Goal: Information Seeking & Learning: Check status

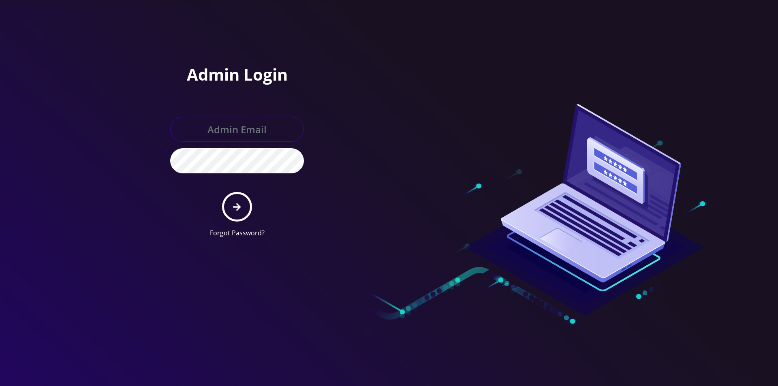
type input "[EMAIL_ADDRESS][DOMAIN_NAME]"
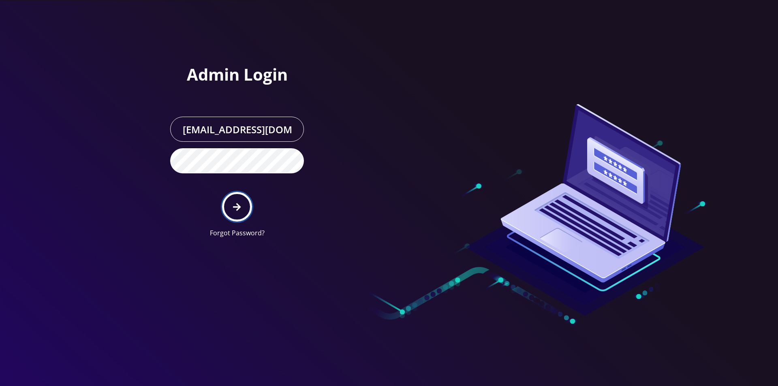
click at [235, 204] on icon "submit" at bounding box center [237, 207] width 8 height 9
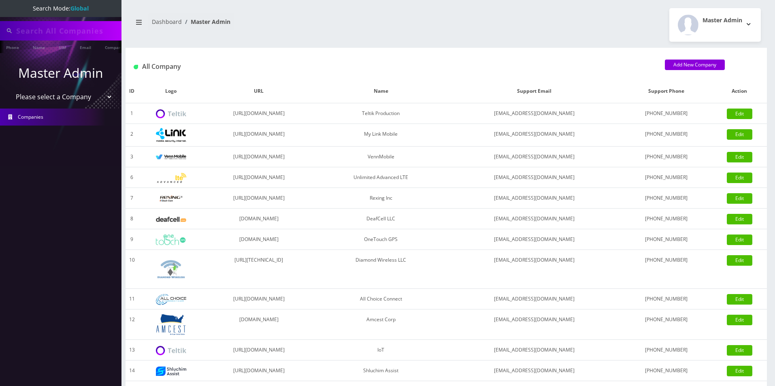
type input "[PERSON_NAME]"
click at [104, 49] on link "Customer" at bounding box center [106, 47] width 28 height 13
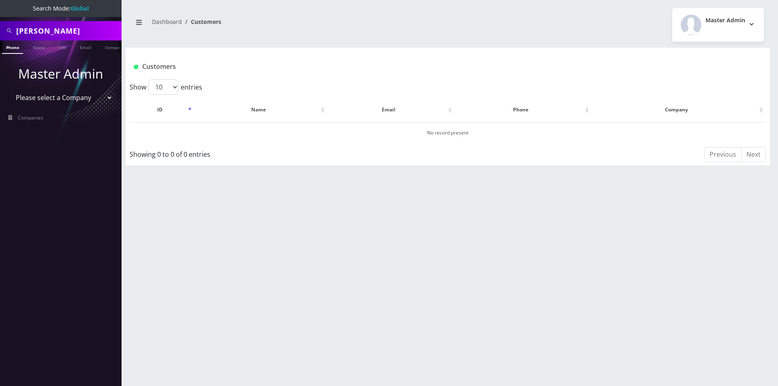
click at [91, 34] on input "Brian Bauer" at bounding box center [67, 30] width 103 height 15
type input "8263"
click at [111, 48] on link "Customer" at bounding box center [106, 47] width 28 height 13
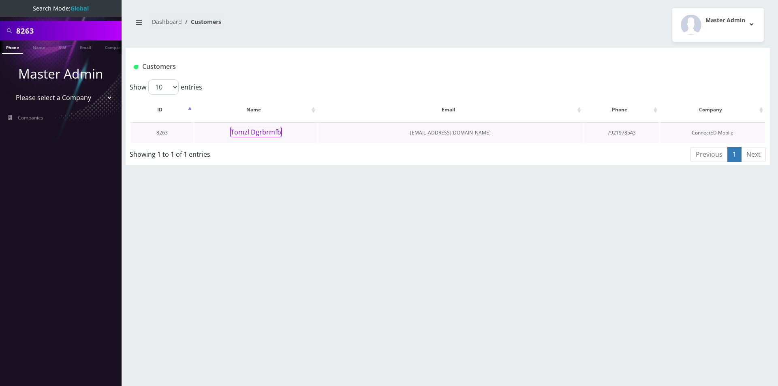
scroll to position [0, 4]
click at [260, 133] on button "Tomzl Dgrbrmfb" at bounding box center [255, 132] width 51 height 11
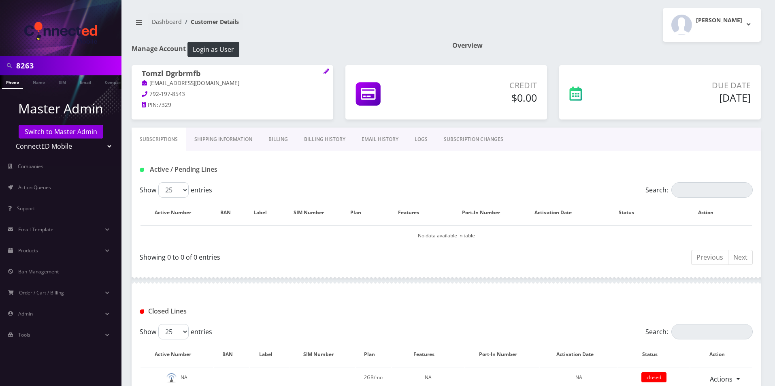
click at [321, 142] on link "Billing History" at bounding box center [325, 139] width 58 height 23
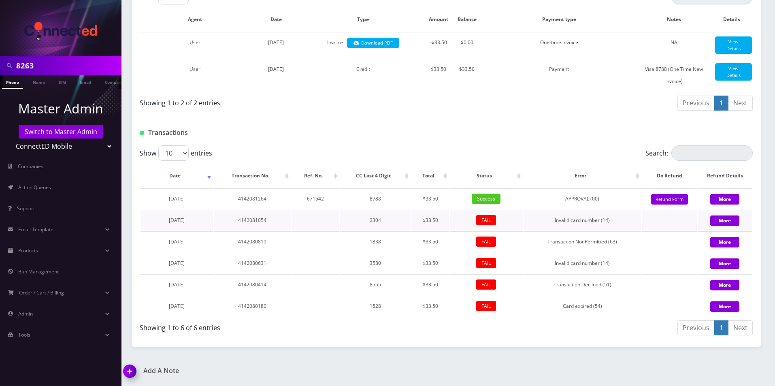
scroll to position [200, 0]
click at [721, 197] on button "More" at bounding box center [724, 199] width 29 height 11
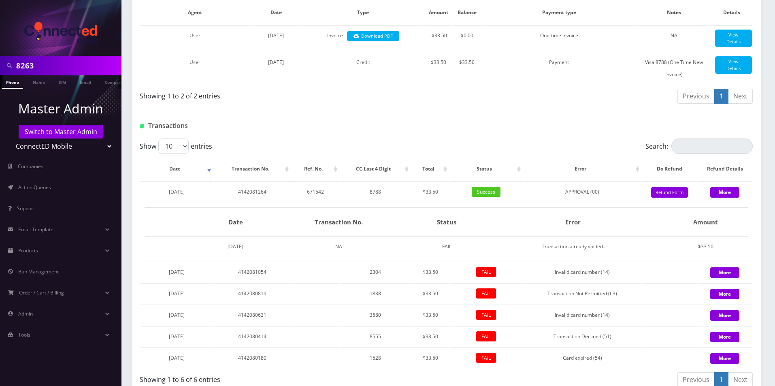
click at [61, 63] on input "8263" at bounding box center [67, 65] width 103 height 15
paste input "7929"
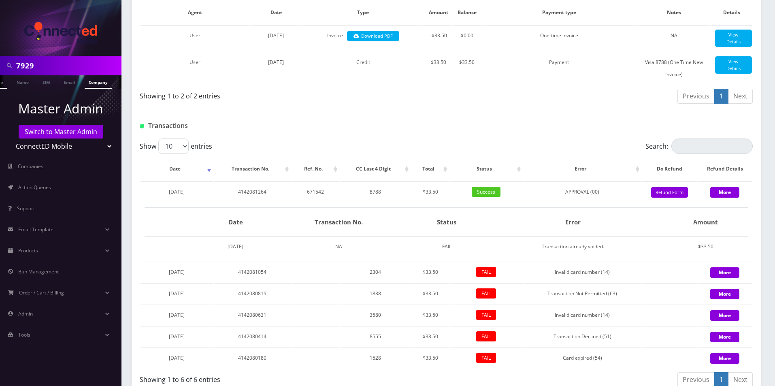
type input "7929"
click at [105, 84] on link "Company" at bounding box center [98, 81] width 27 height 13
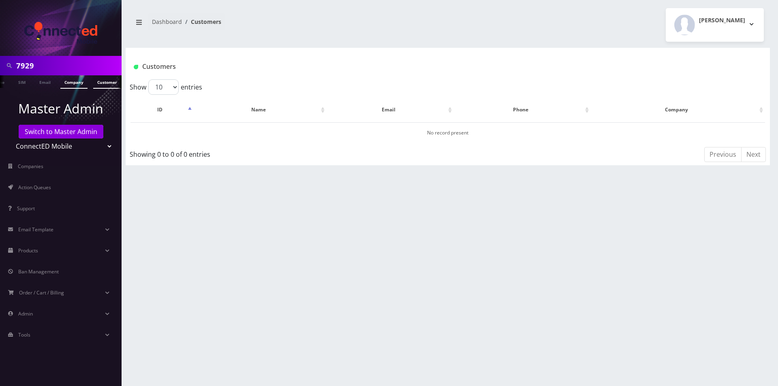
scroll to position [0, 45]
click at [101, 85] on link "Customer" at bounding box center [106, 81] width 28 height 13
click at [63, 133] on link "Switch to Master Admin" at bounding box center [61, 132] width 85 height 14
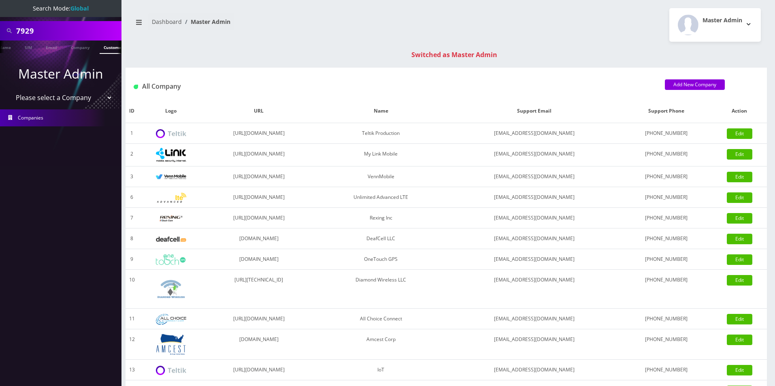
scroll to position [0, 45]
click at [108, 50] on link "Customer" at bounding box center [106, 47] width 28 height 13
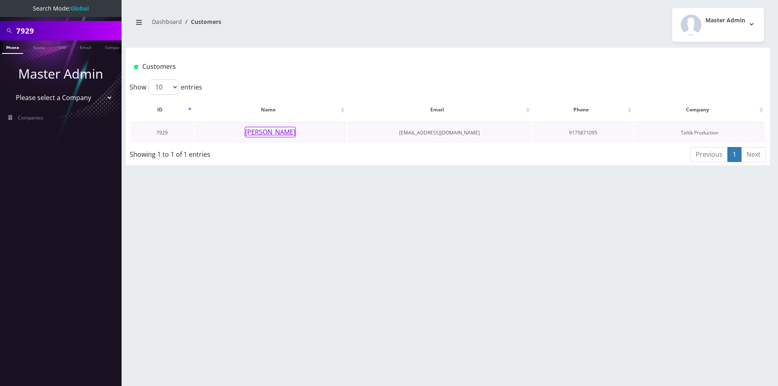
click at [280, 132] on button "[PERSON_NAME]" at bounding box center [270, 132] width 51 height 11
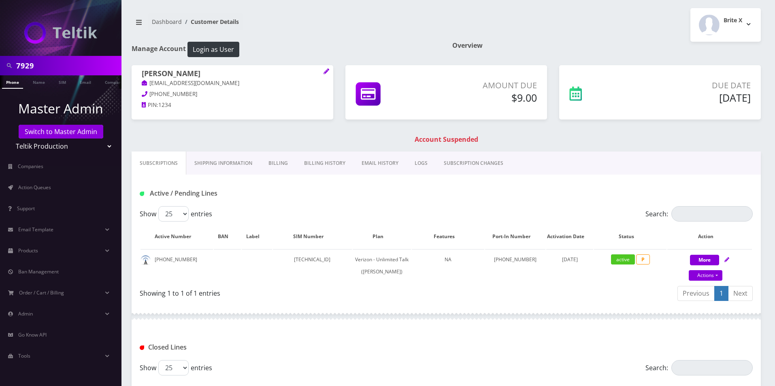
click at [300, 162] on link "Billing History" at bounding box center [325, 162] width 58 height 23
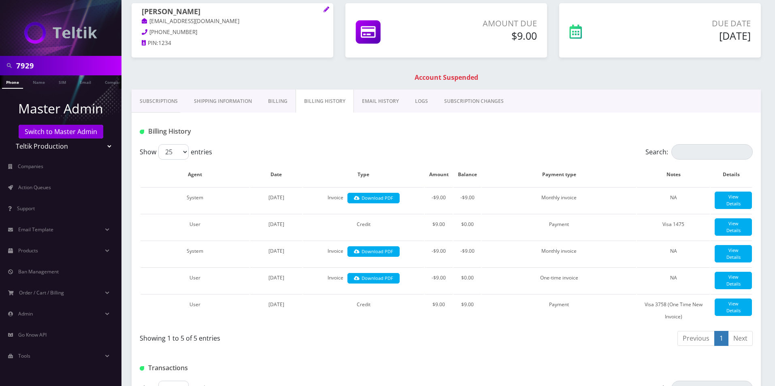
scroll to position [435, 0]
